Goal: Find specific page/section: Find specific page/section

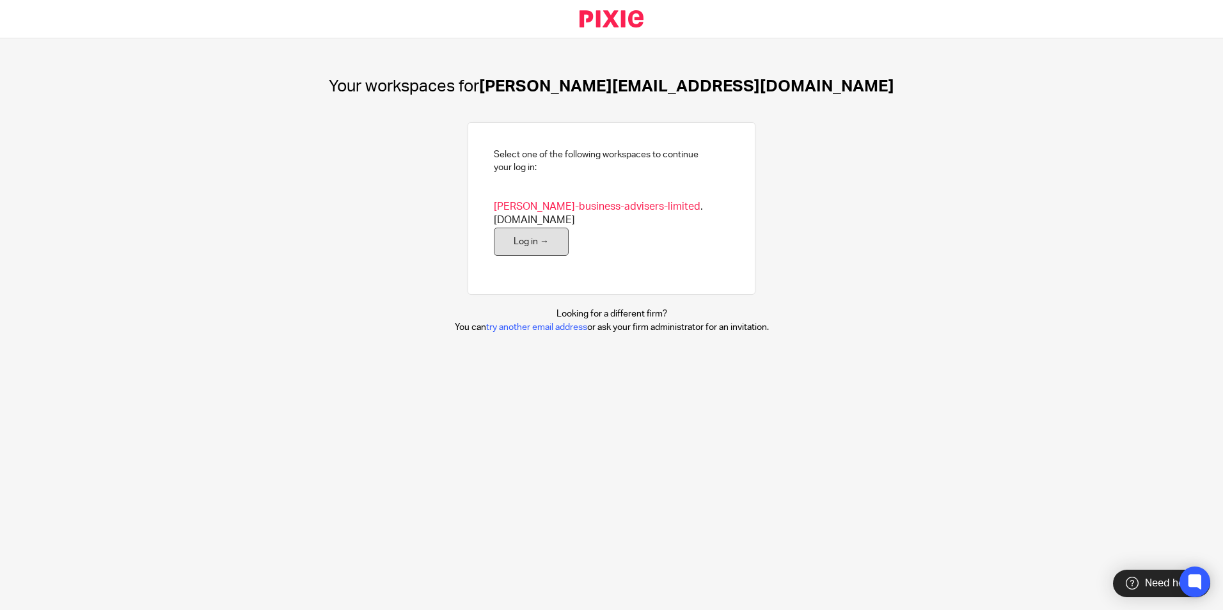
click at [505, 231] on link "Log in →" at bounding box center [531, 242] width 75 height 29
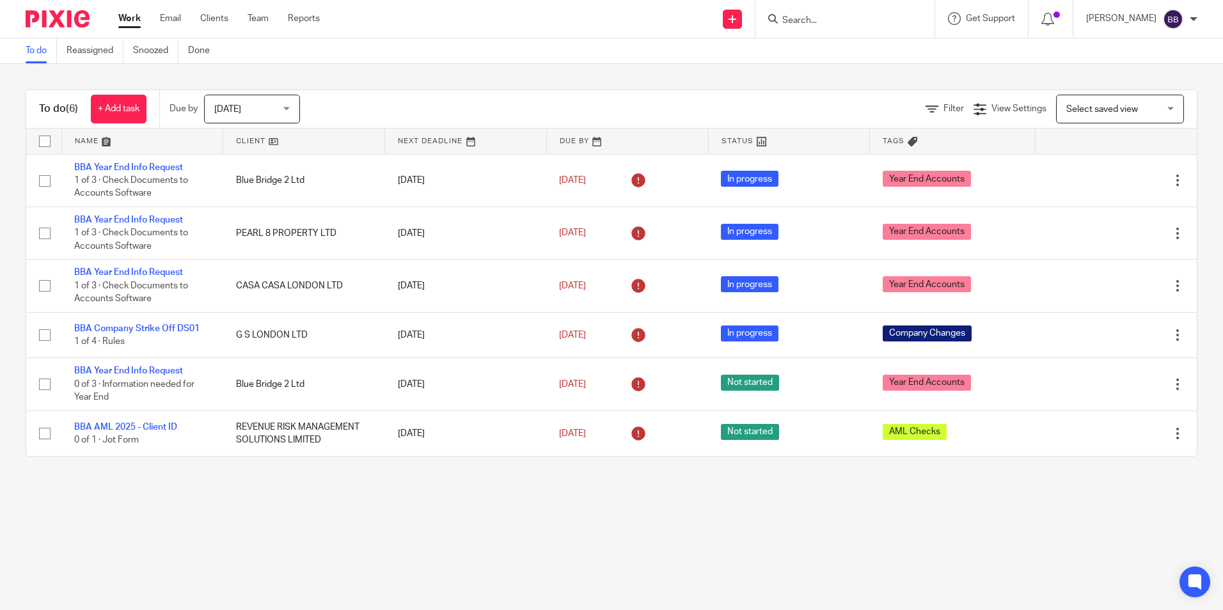
click at [896, 18] on input "Search" at bounding box center [838, 21] width 115 height 12
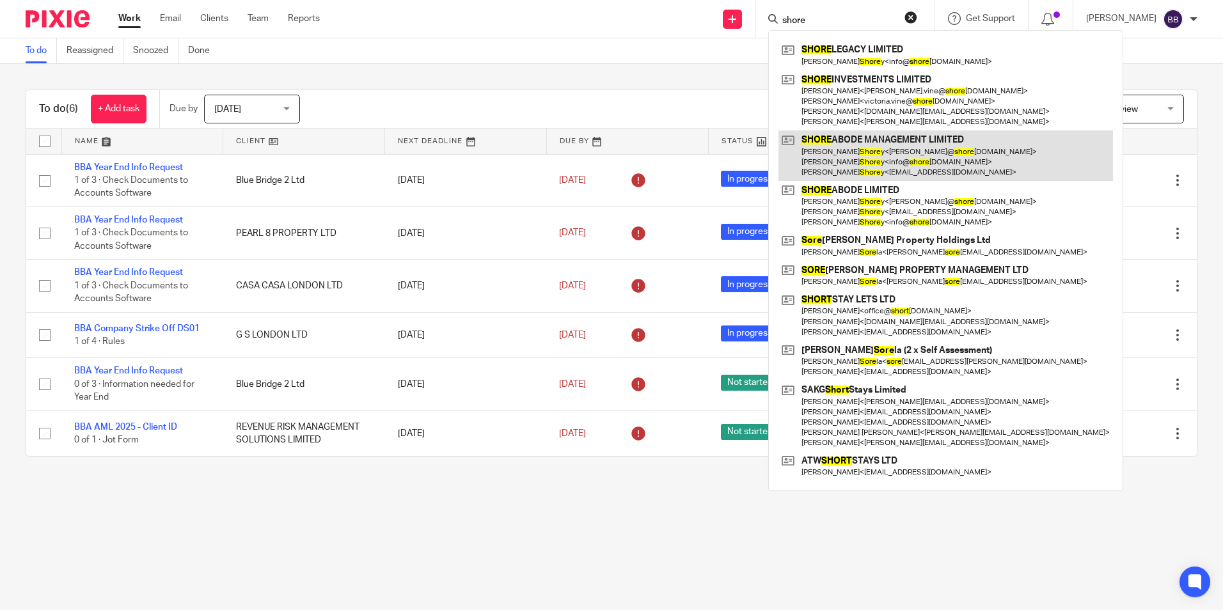
type input "shore"
click at [919, 139] on link at bounding box center [945, 155] width 334 height 51
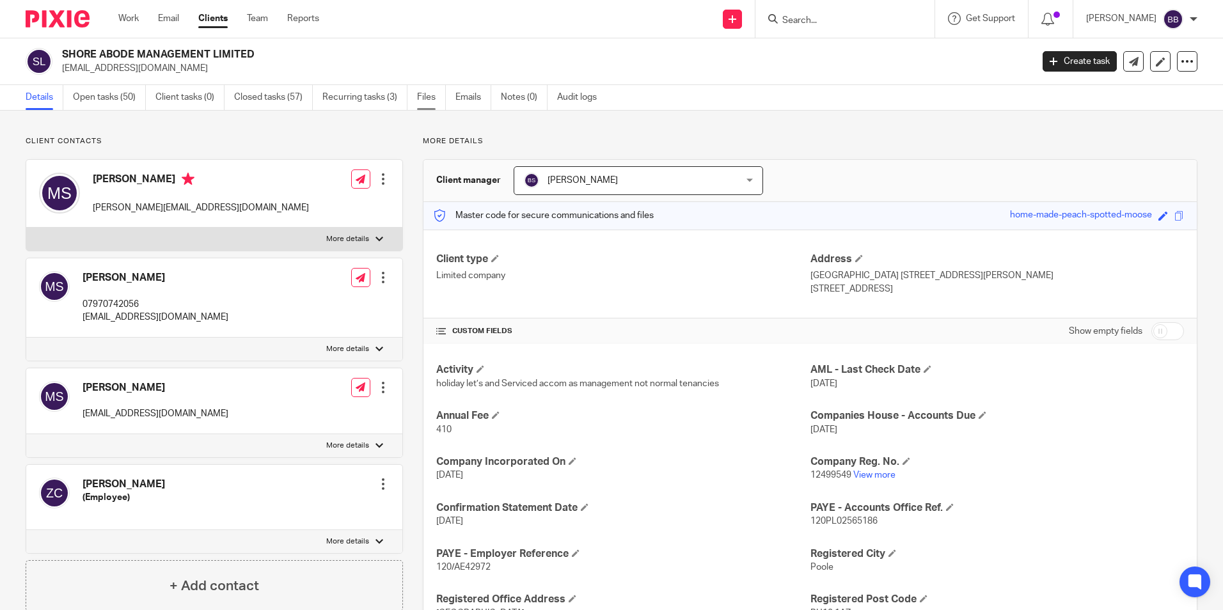
click at [426, 98] on link "Files" at bounding box center [431, 97] width 29 height 25
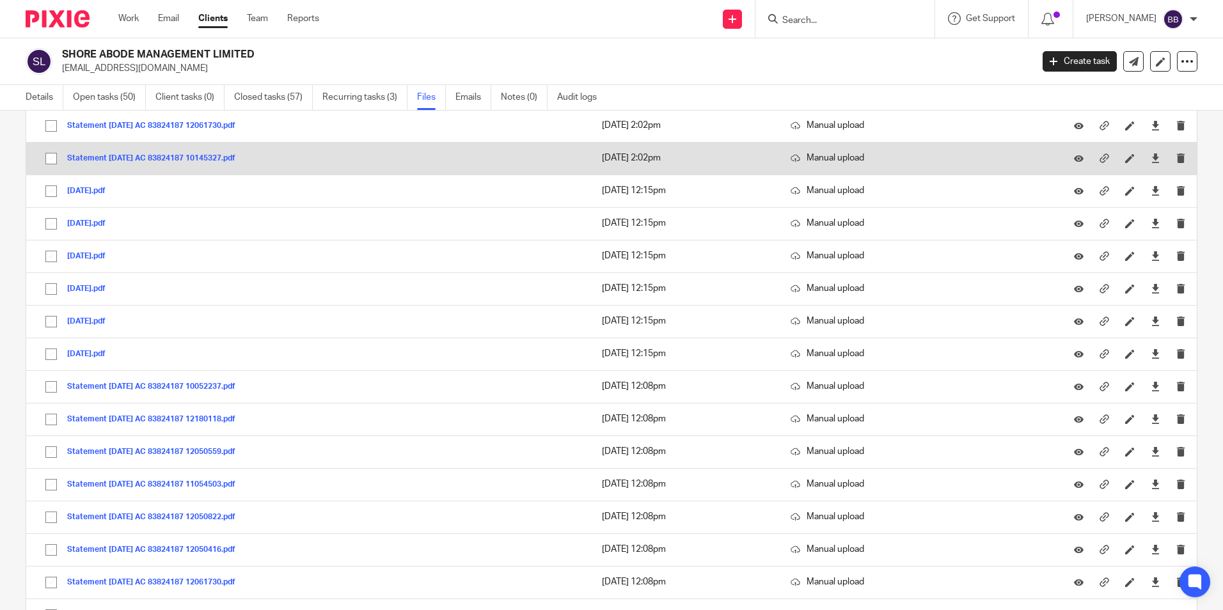
scroll to position [32779, 0]
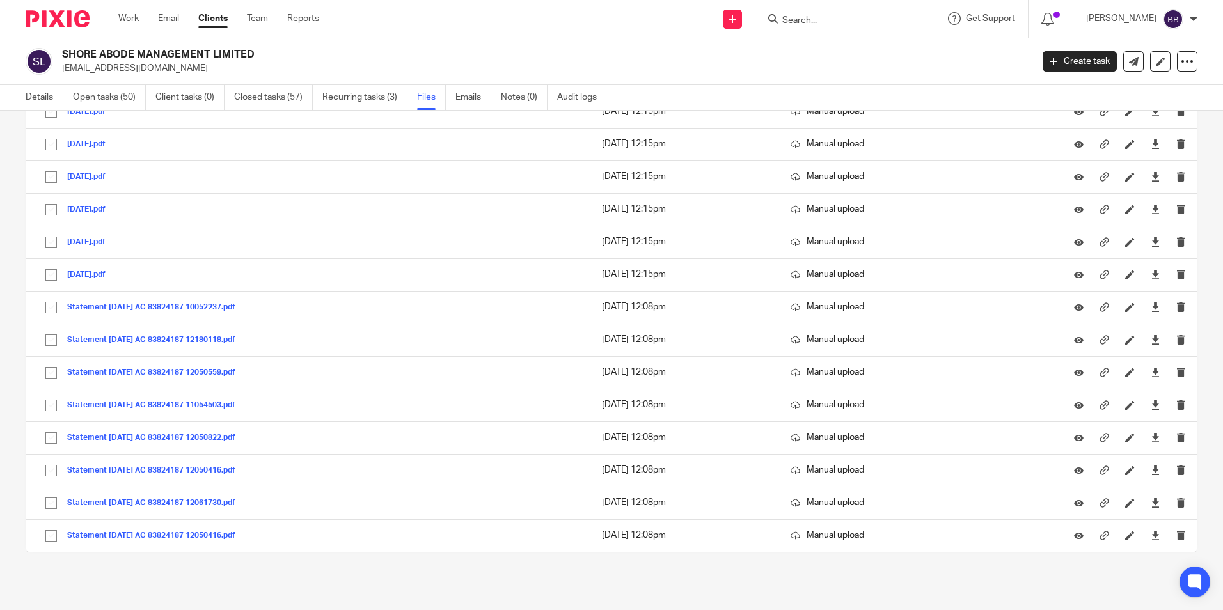
click at [852, 20] on input "Search" at bounding box center [838, 21] width 115 height 12
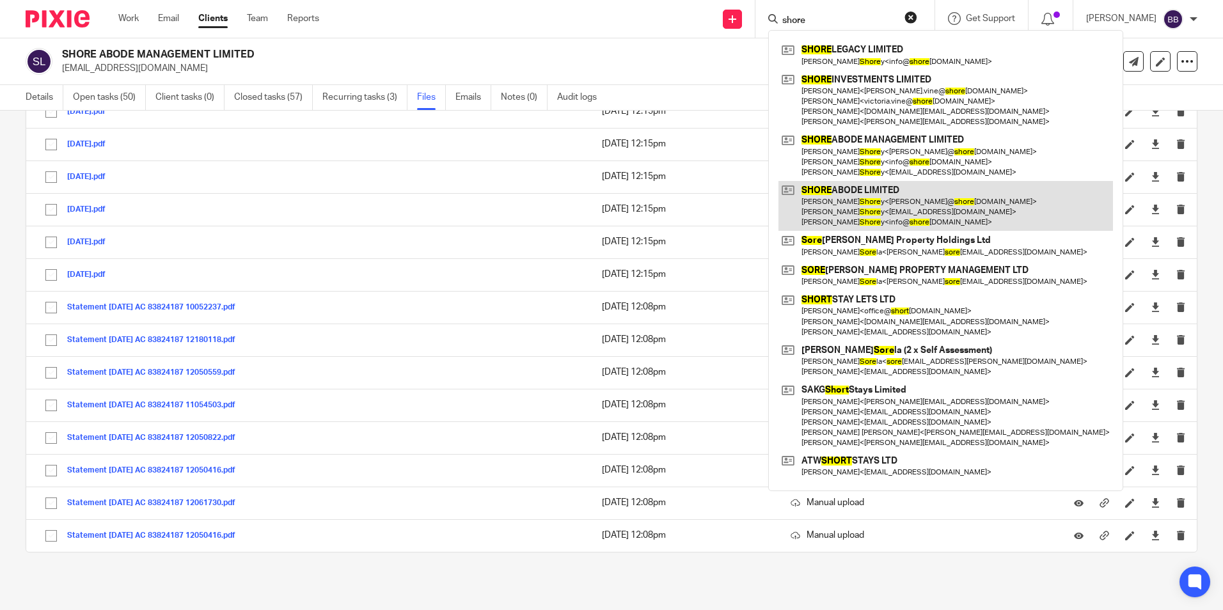
type input "shore"
click at [880, 201] on link at bounding box center [945, 206] width 334 height 51
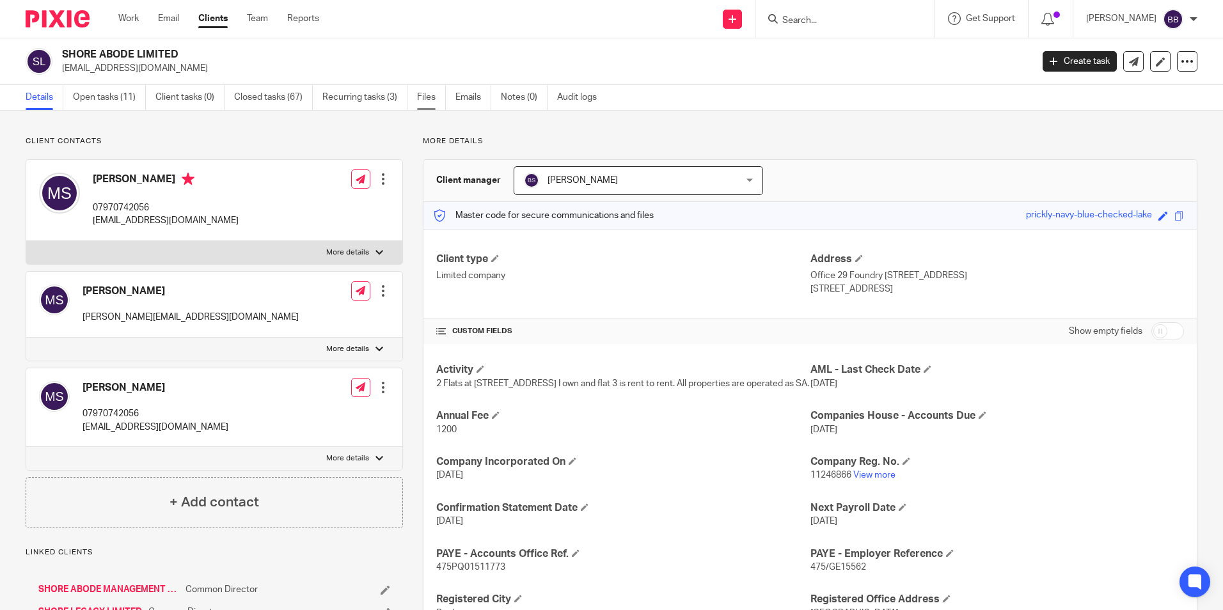
click at [428, 99] on link "Files" at bounding box center [431, 97] width 29 height 25
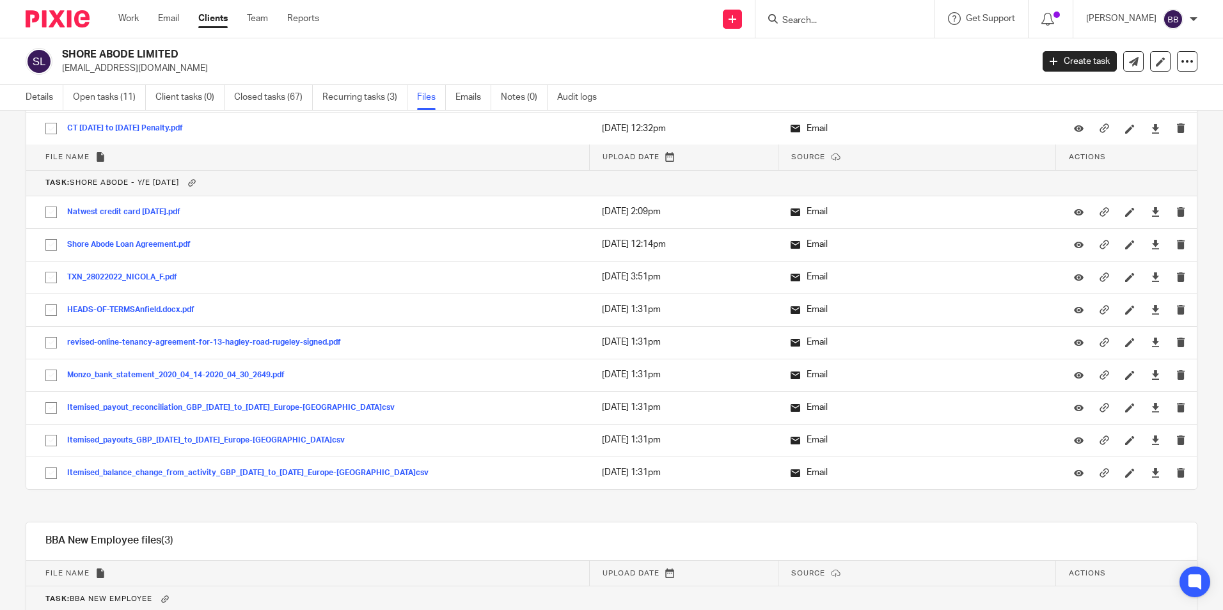
scroll to position [13381, 0]
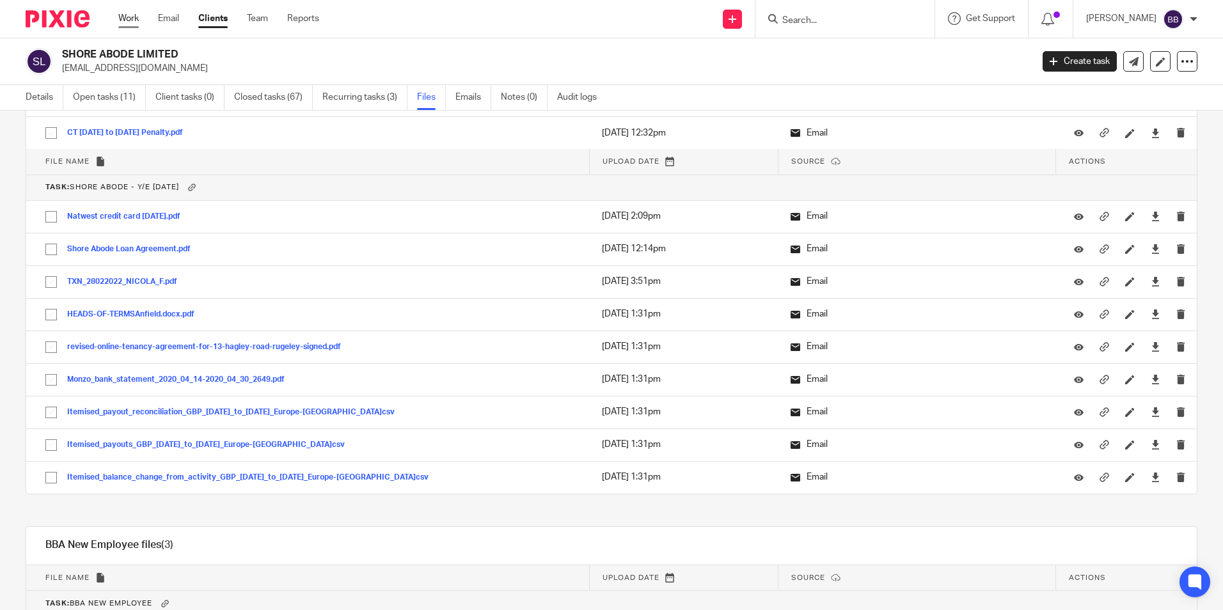
click at [130, 17] on link "Work" at bounding box center [128, 18] width 20 height 13
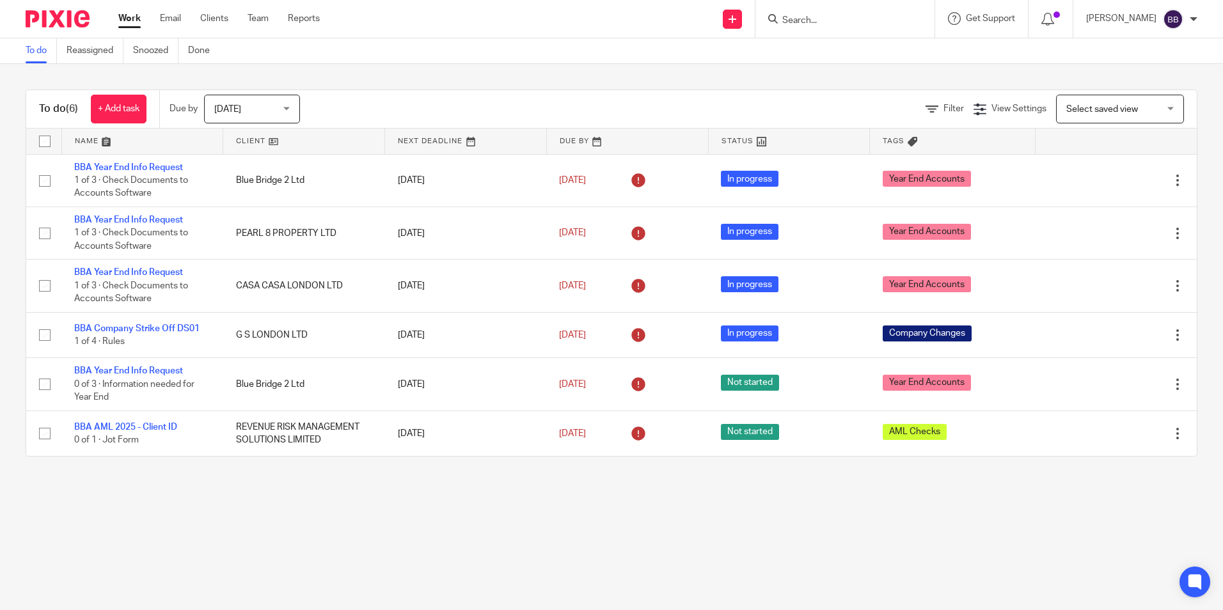
click at [840, 16] on input "Search" at bounding box center [838, 21] width 115 height 12
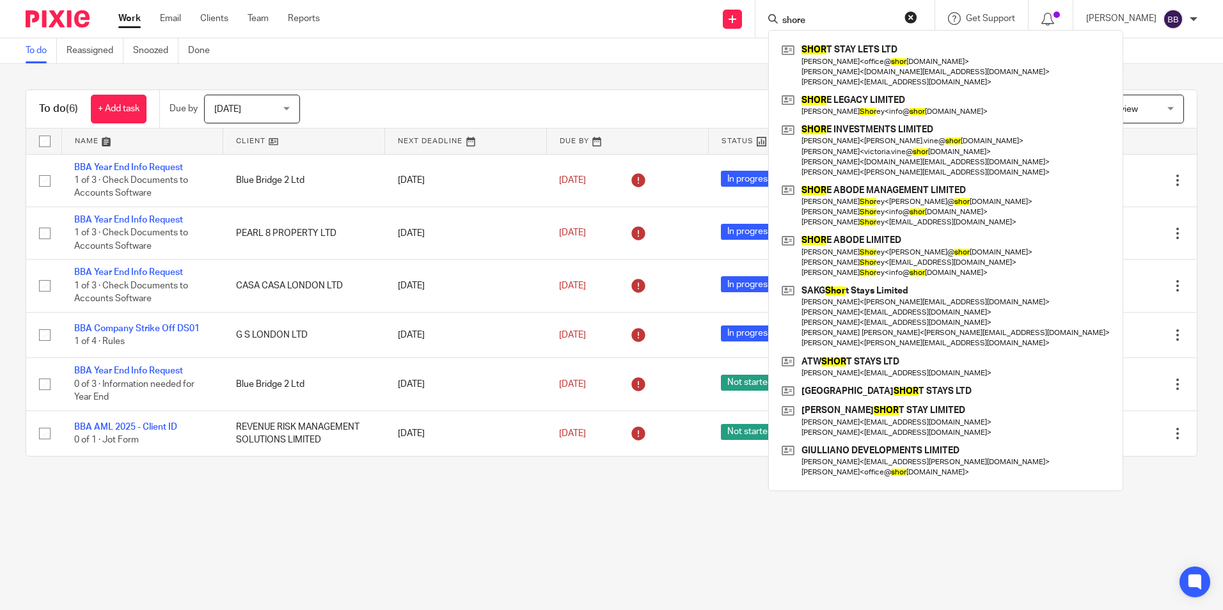
type input "shore"
click button "submit" at bounding box center [0, 0] width 0 height 0
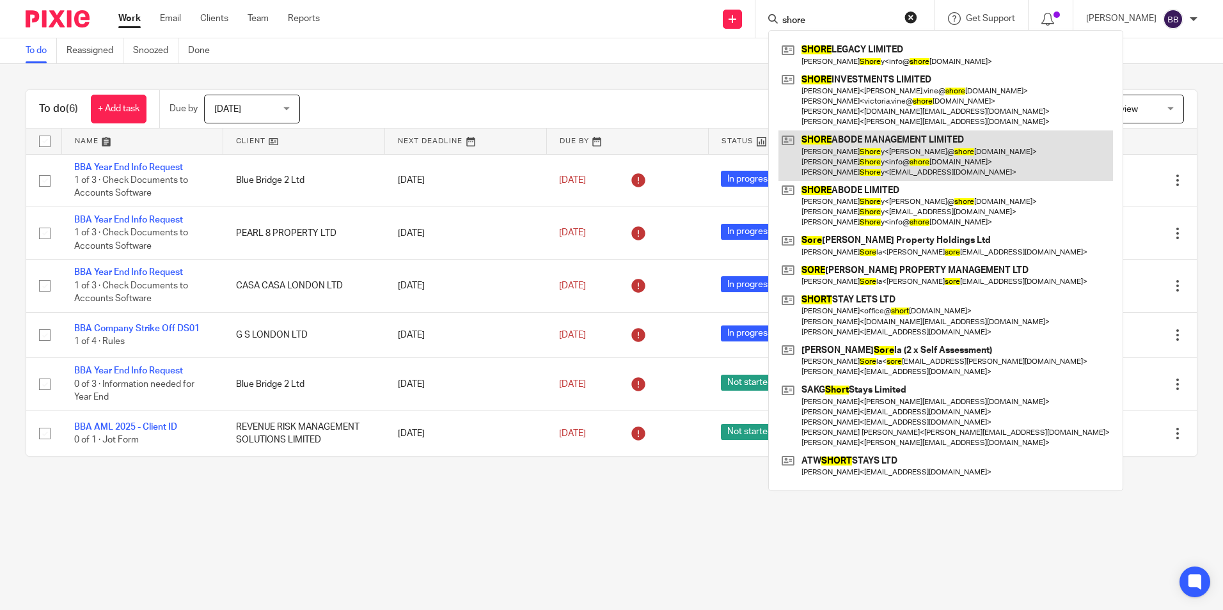
click at [889, 157] on link at bounding box center [945, 155] width 334 height 51
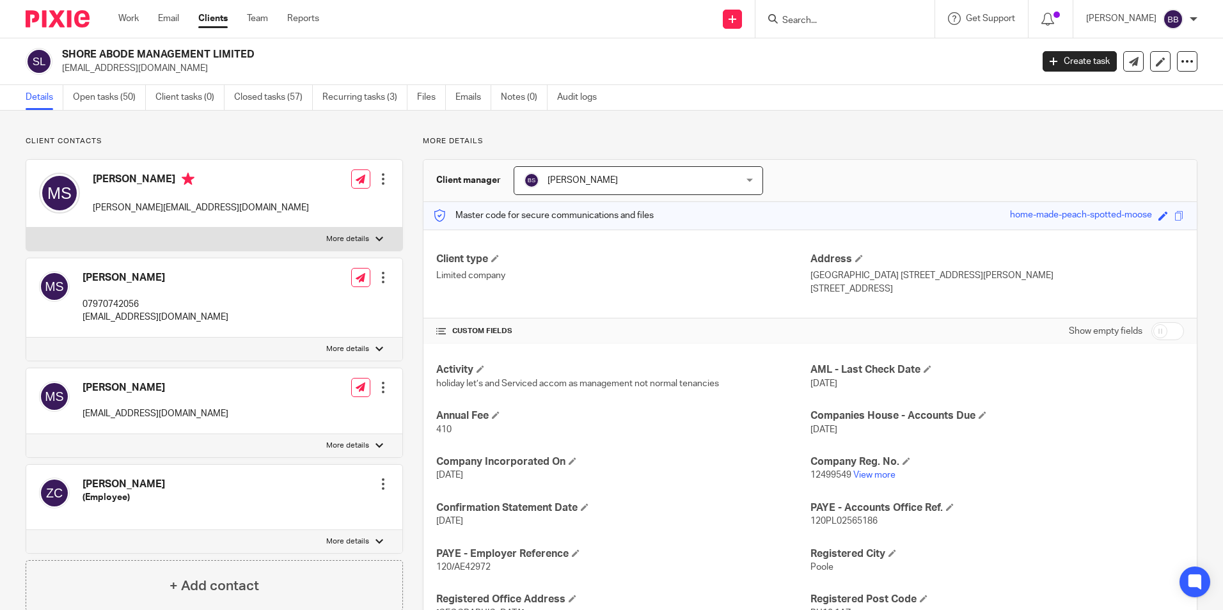
click at [885, 16] on input "Search" at bounding box center [838, 21] width 115 height 12
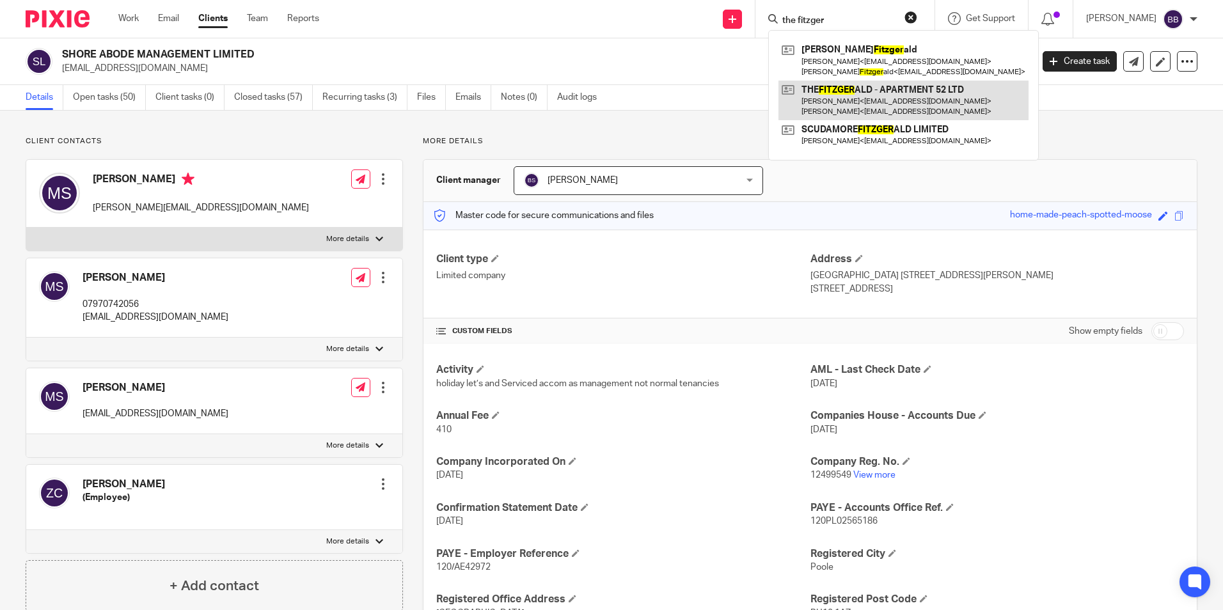
type input "the fitzger"
click at [909, 95] on link at bounding box center [903, 101] width 250 height 40
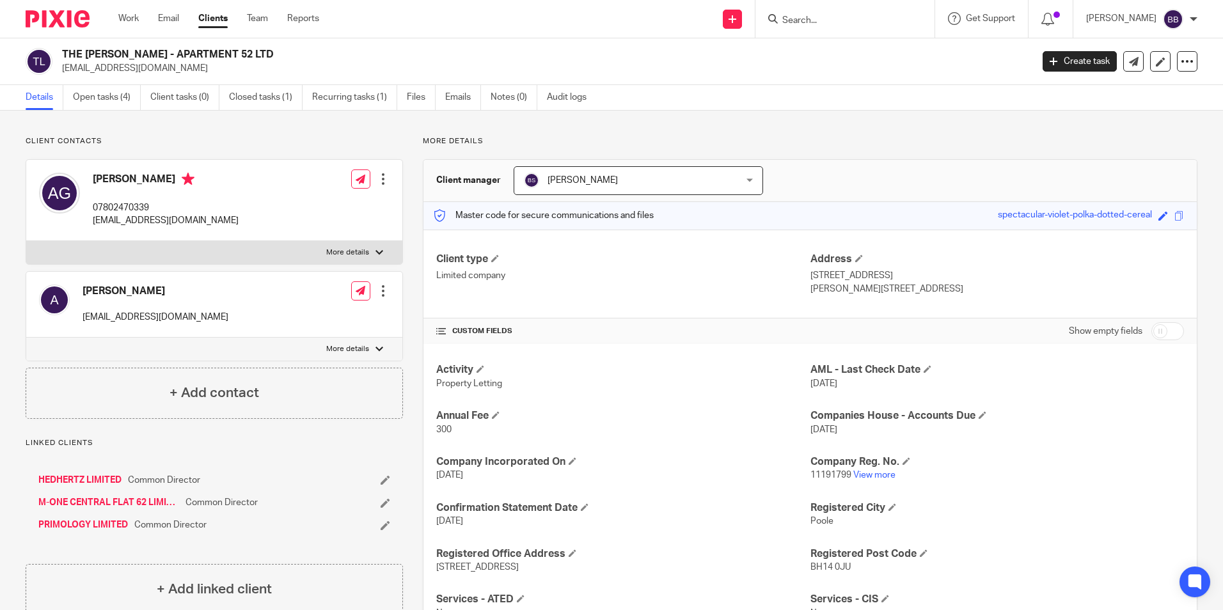
click at [834, 17] on input "Search" at bounding box center [838, 21] width 115 height 12
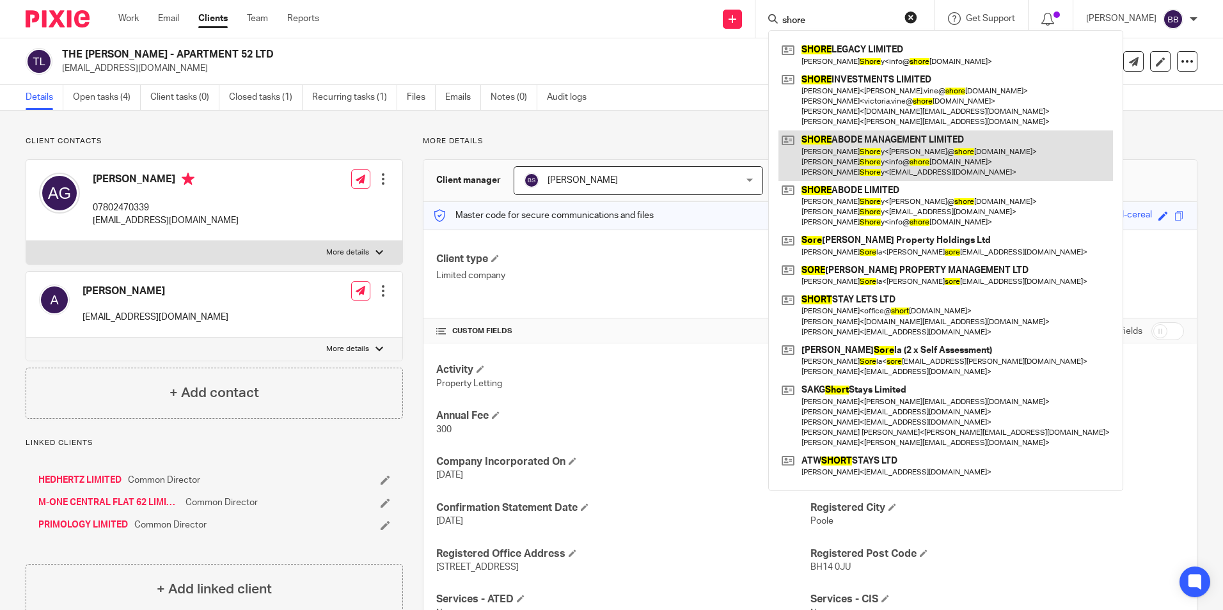
type input "shore"
click at [925, 158] on link at bounding box center [945, 155] width 334 height 51
